Goal: Information Seeking & Learning: Learn about a topic

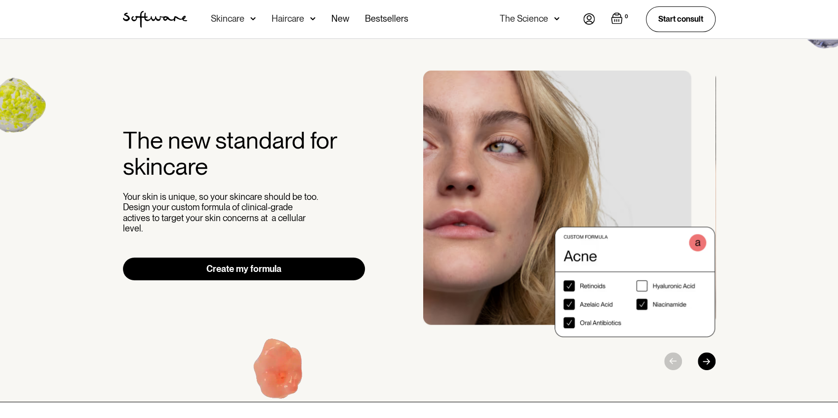
click at [753, 147] on div "The new standard for skincare Your skin is unique, so your skincare should be t…" at bounding box center [419, 220] width 838 height 363
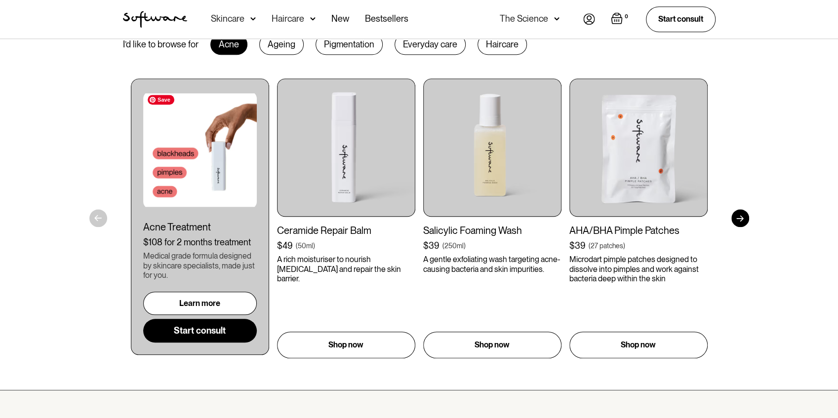
scroll to position [526, 0]
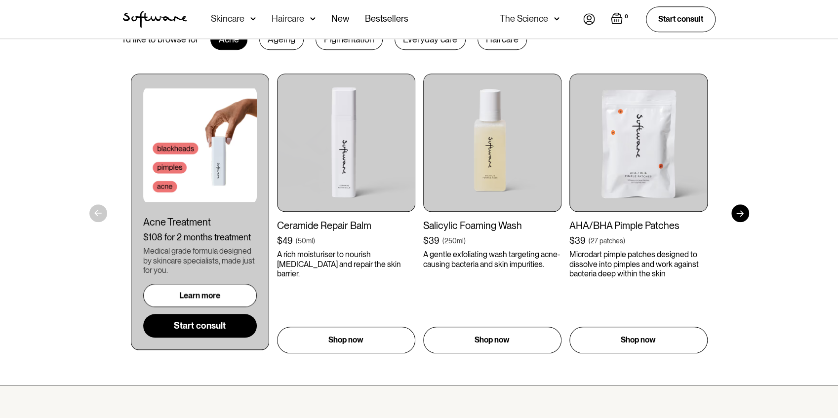
click at [222, 300] on link "Learn more" at bounding box center [200, 295] width 114 height 23
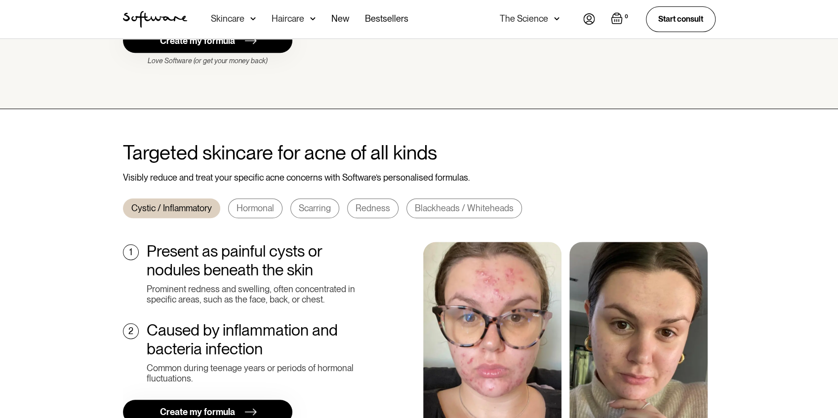
scroll to position [296, 0]
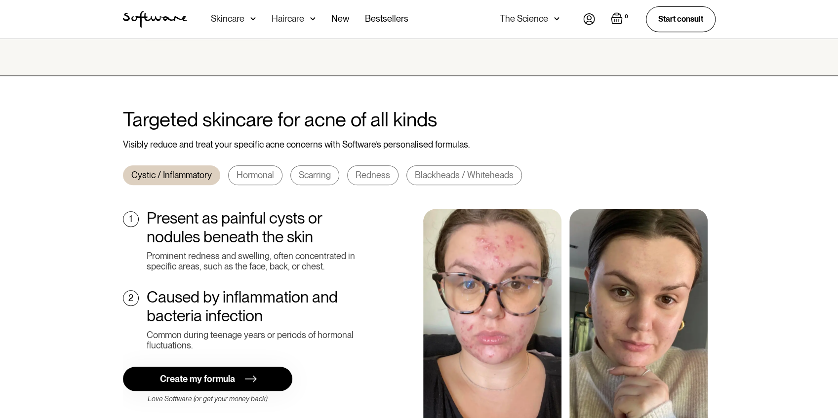
click at [276, 166] on link "Hormonal" at bounding box center [255, 175] width 54 height 20
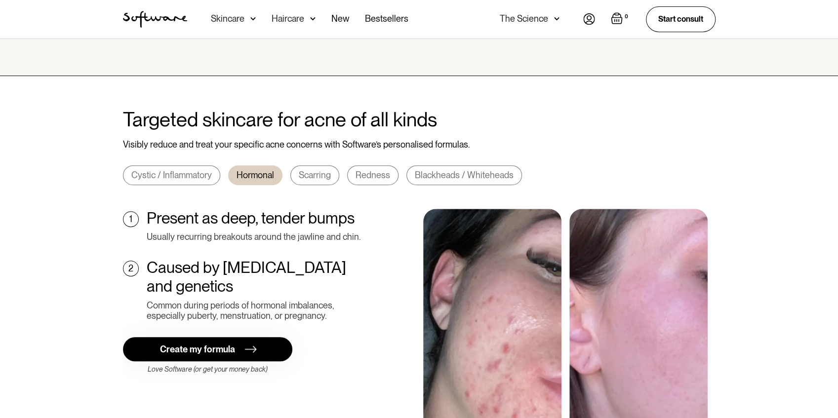
click at [312, 170] on div "Scarring" at bounding box center [315, 175] width 32 height 11
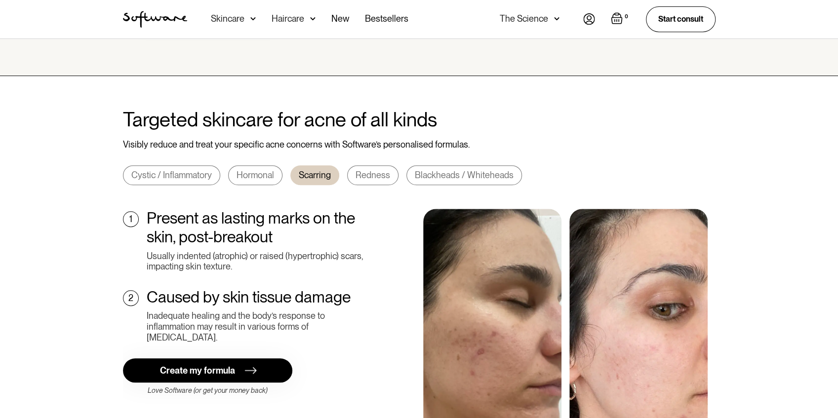
click at [370, 170] on div "Redness" at bounding box center [372, 175] width 35 height 11
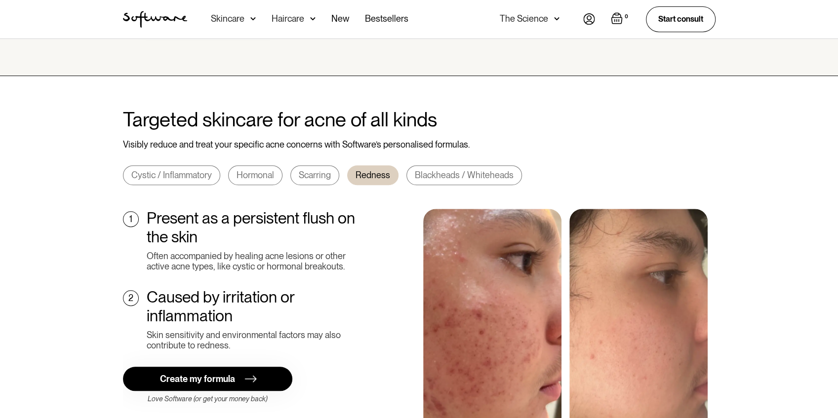
click at [454, 170] on div "Blackheads / Whiteheads" at bounding box center [464, 175] width 99 height 11
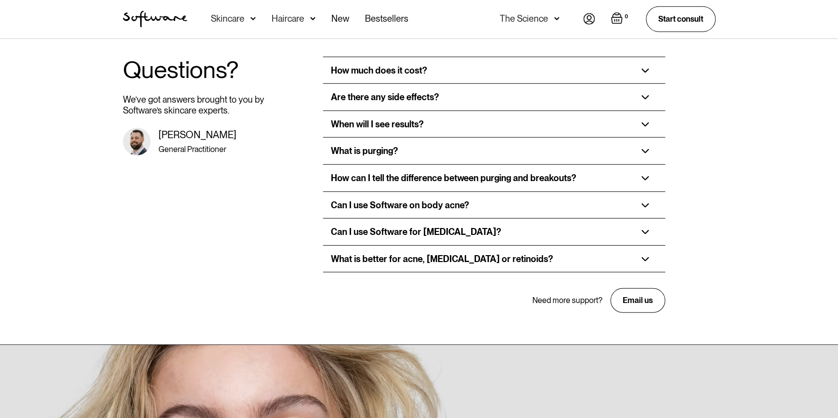
scroll to position [1843, 0]
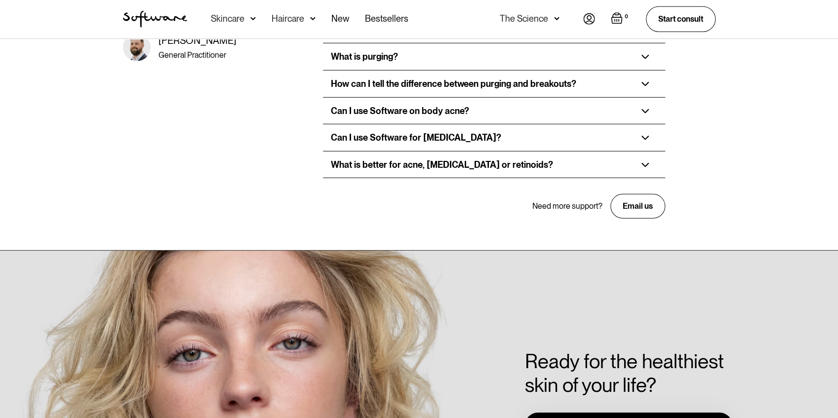
click at [401, 159] on div "What is better for acne, retinol or retinoids?" at bounding box center [442, 164] width 222 height 11
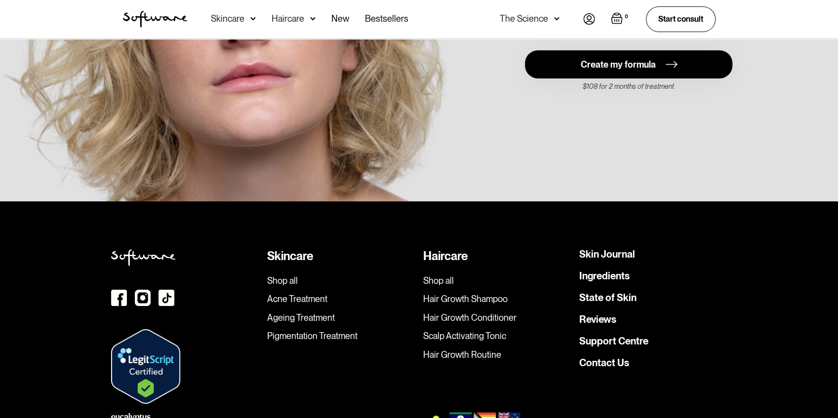
scroll to position [2411, 0]
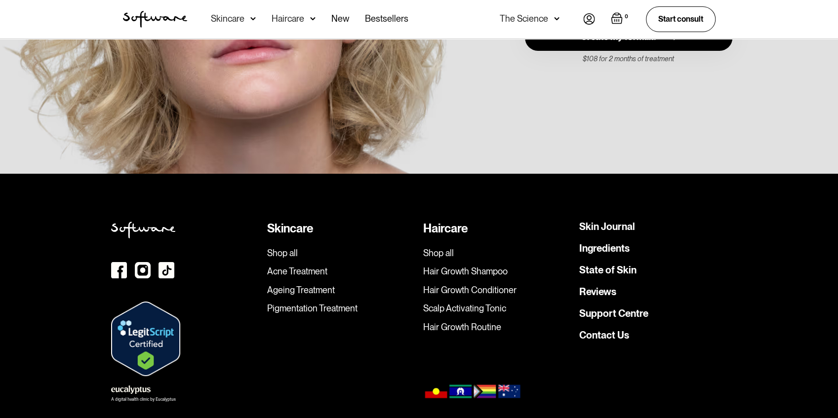
click at [589, 243] on link "Ingredients" at bounding box center [604, 248] width 50 height 10
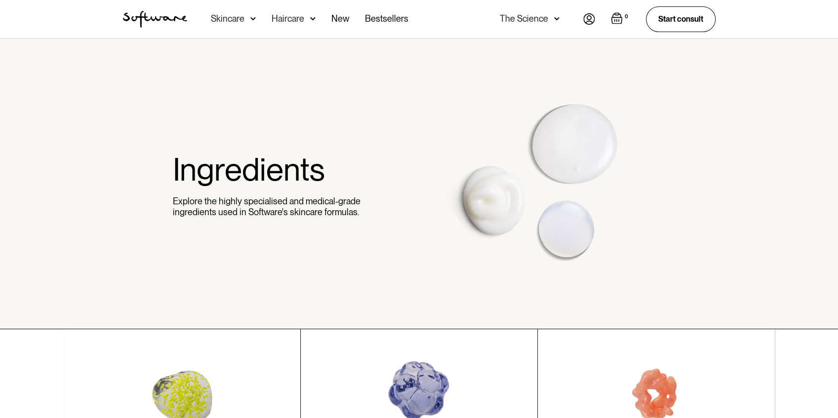
click at [526, 14] on div "The Science" at bounding box center [524, 19] width 48 height 10
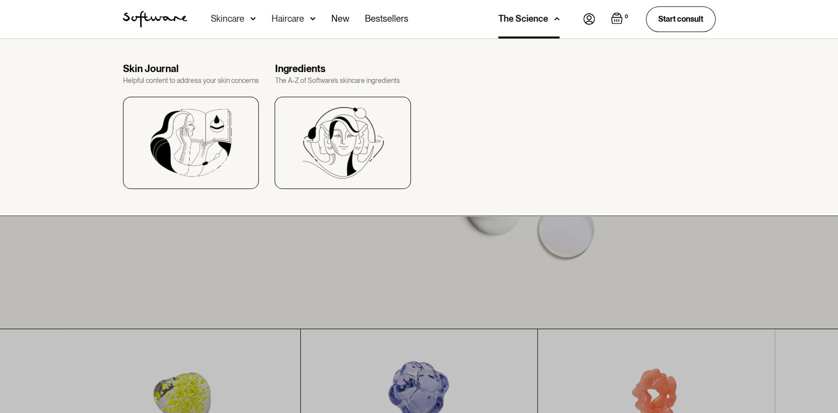
click at [280, 20] on div "Haircare" at bounding box center [288, 19] width 33 height 10
